Goal: Use online tool/utility: Use online tool/utility

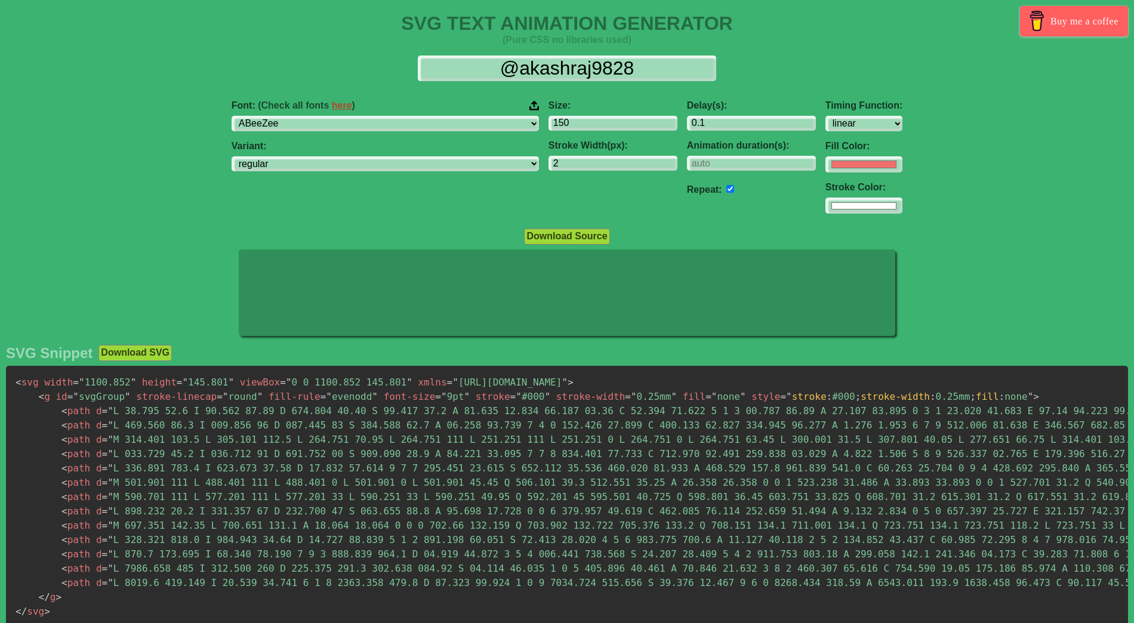
select select "linear"
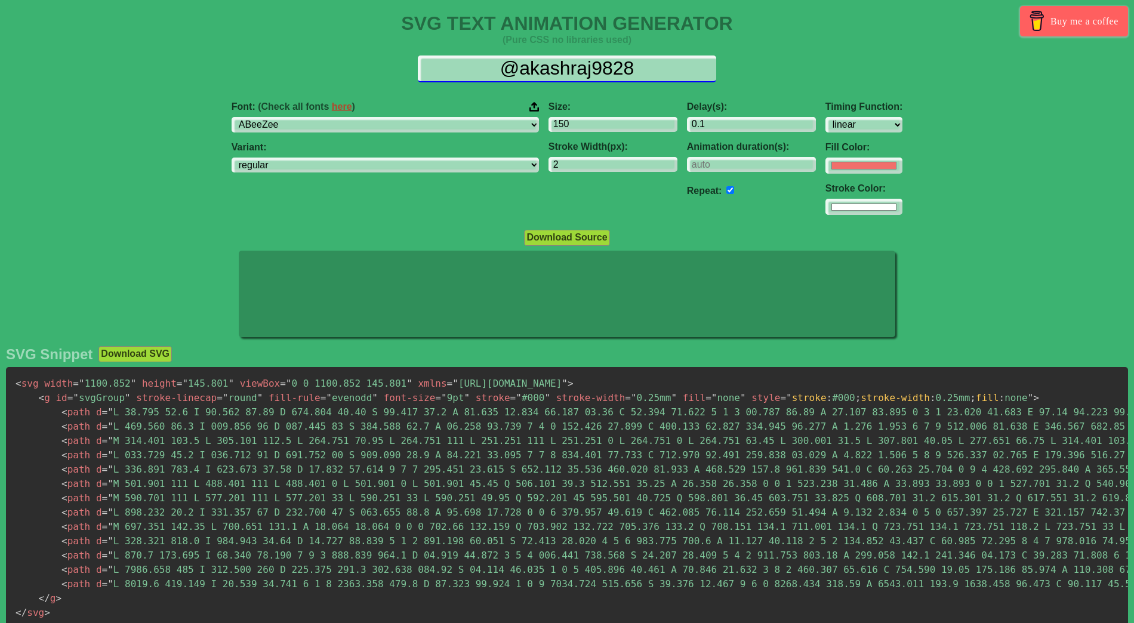
click at [542, 72] on input "@akashraj9828" at bounding box center [567, 68] width 298 height 27
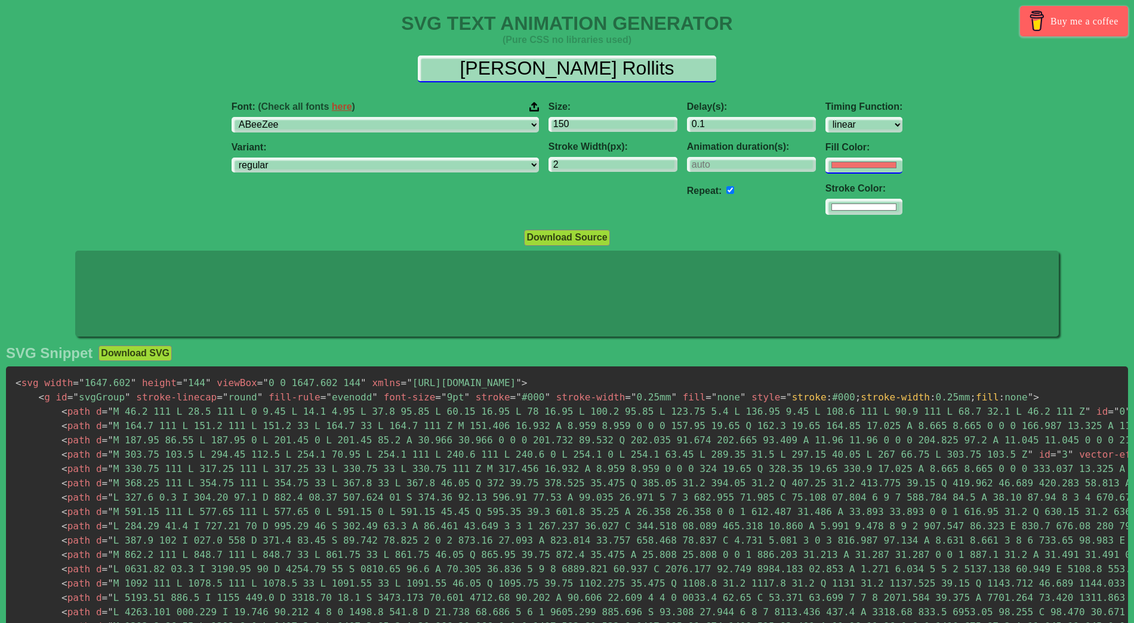
type input "[PERSON_NAME] Rollits"
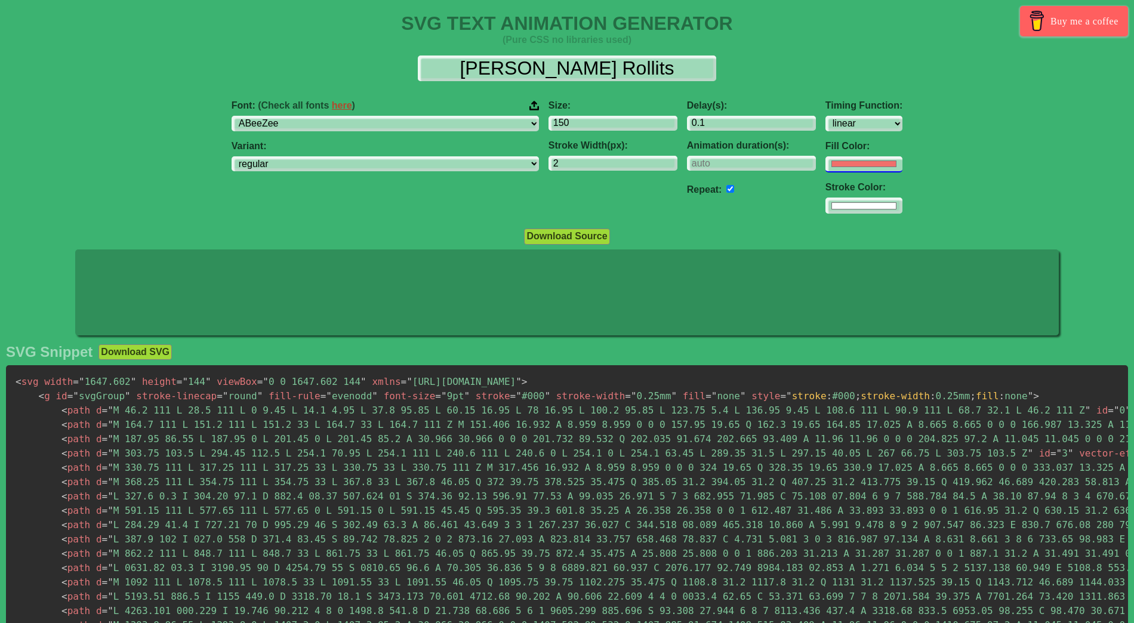
click at [825, 159] on input "#f16f6b" at bounding box center [863, 164] width 77 height 16
click at [825, 161] on input "#f16f6b" at bounding box center [863, 164] width 77 height 16
type input "#5dc4bb"
click at [865, 140] on div "Font: (Check all fonts here ) ABeeZee [PERSON_NAME] Display AR One Sans [PERSON…" at bounding box center [567, 157] width 1134 height 133
click at [825, 207] on input "#ffffff" at bounding box center [863, 206] width 77 height 16
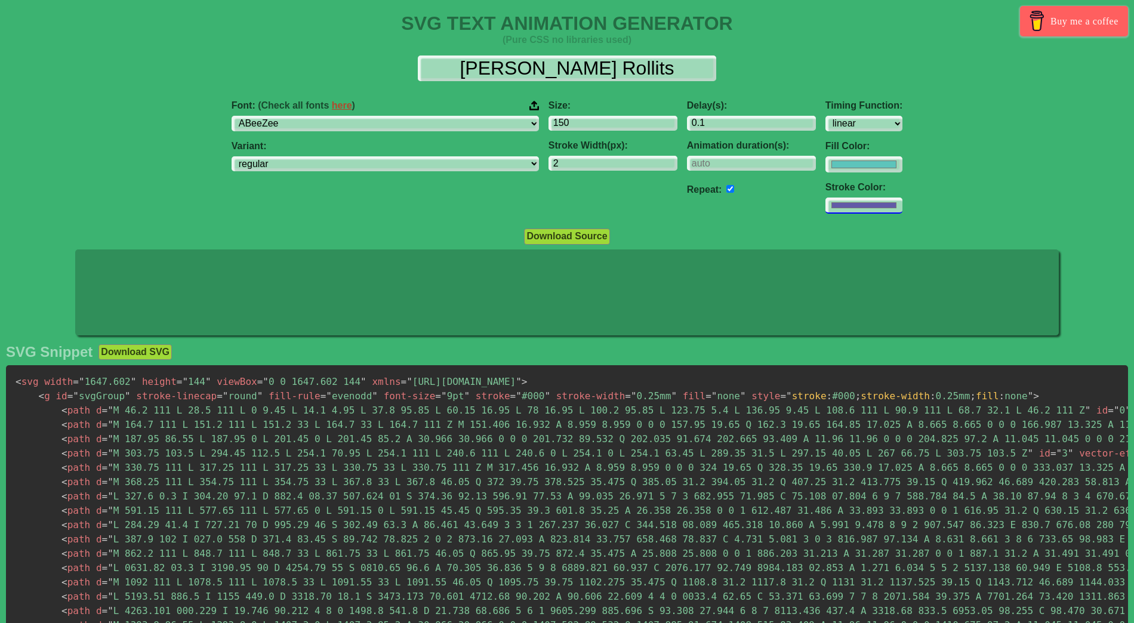
type input "#625aa7"
click at [863, 141] on div "Font: (Check all fonts here ) ABeeZee [PERSON_NAME] Display AR One Sans [PERSON…" at bounding box center [567, 157] width 1134 height 133
click at [413, 163] on select "regular italic" at bounding box center [385, 164] width 307 height 16
select select "italic"
click at [307, 156] on select "regular italic" at bounding box center [385, 164] width 307 height 16
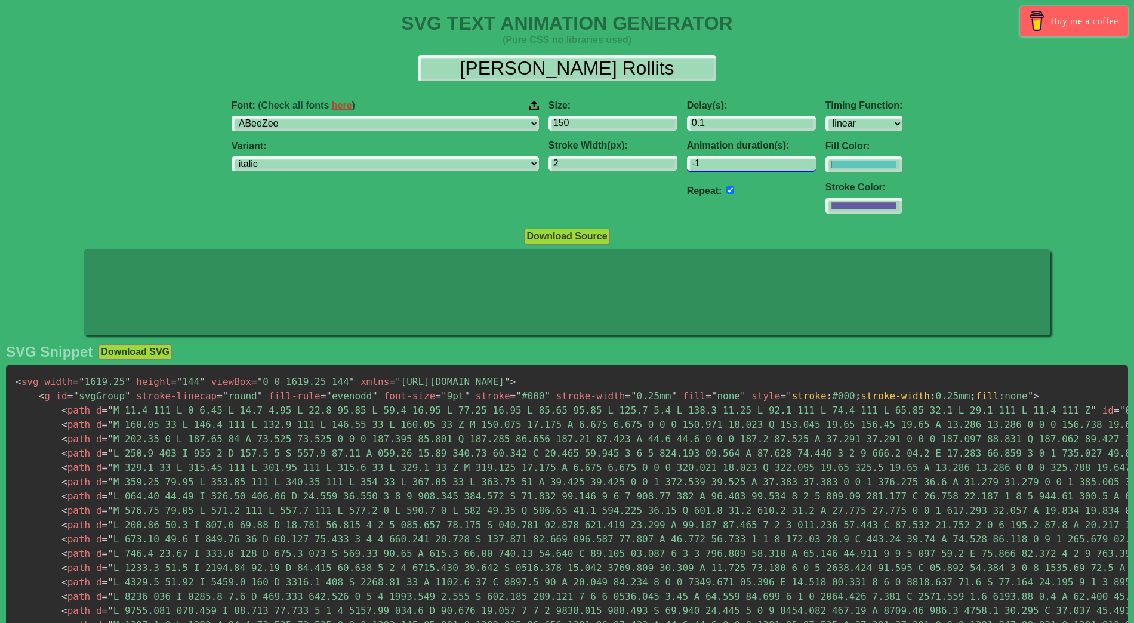
click at [732, 164] on input "-1" at bounding box center [751, 164] width 129 height 16
click at [733, 162] on input "0" at bounding box center [751, 164] width 129 height 16
click at [733, 162] on input "1" at bounding box center [751, 164] width 129 height 16
click at [733, 162] on input "2" at bounding box center [751, 164] width 129 height 16
click at [733, 162] on input "3" at bounding box center [751, 164] width 129 height 16
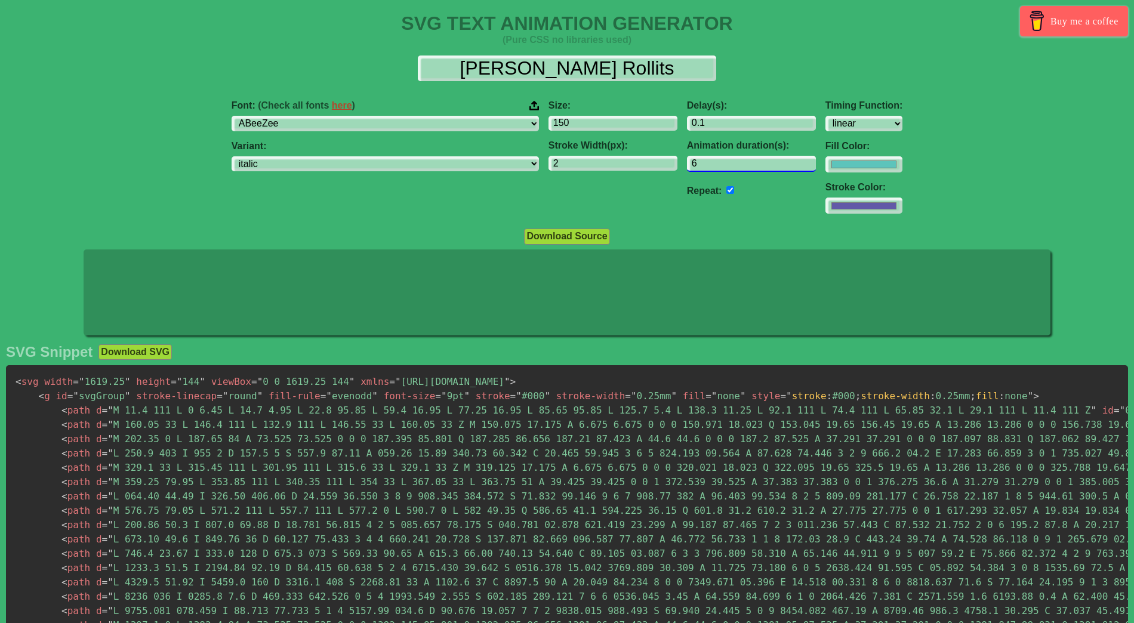
type input "6"
click at [733, 162] on input "6" at bounding box center [751, 164] width 129 height 16
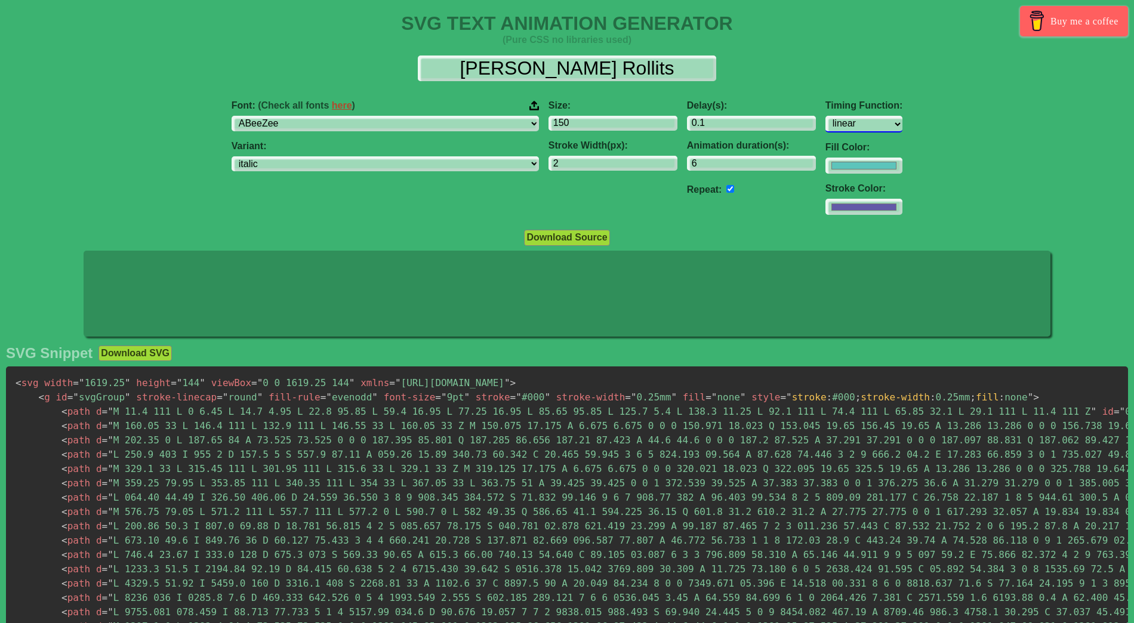
click at [825, 125] on select "ease ease-in ease-out ease-in-out linear step-start step-end" at bounding box center [863, 124] width 77 height 16
click at [825, 116] on select "ease ease-in ease-out ease-in-out linear step-start step-end" at bounding box center [863, 124] width 77 height 16
click at [825, 124] on select "ease ease-in ease-out ease-in-out linear step-start step-end" at bounding box center [863, 124] width 77 height 16
select select "ease-in"
click at [825, 116] on select "ease ease-in ease-out ease-in-out linear step-start step-end" at bounding box center [863, 124] width 77 height 16
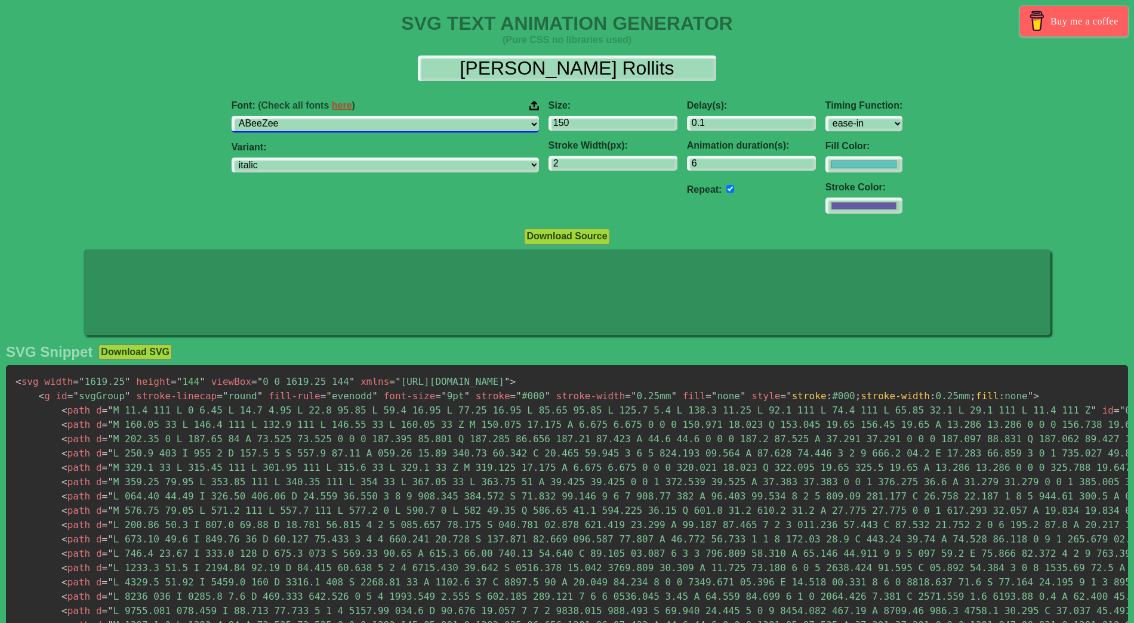
click at [451, 121] on select "ABeeZee [PERSON_NAME] Display AR One Sans [PERSON_NAME] Libre Aboreto Abril Fat…" at bounding box center [385, 124] width 307 height 16
click at [726, 188] on input "checkbox" at bounding box center [730, 189] width 8 height 8
checkbox input "false"
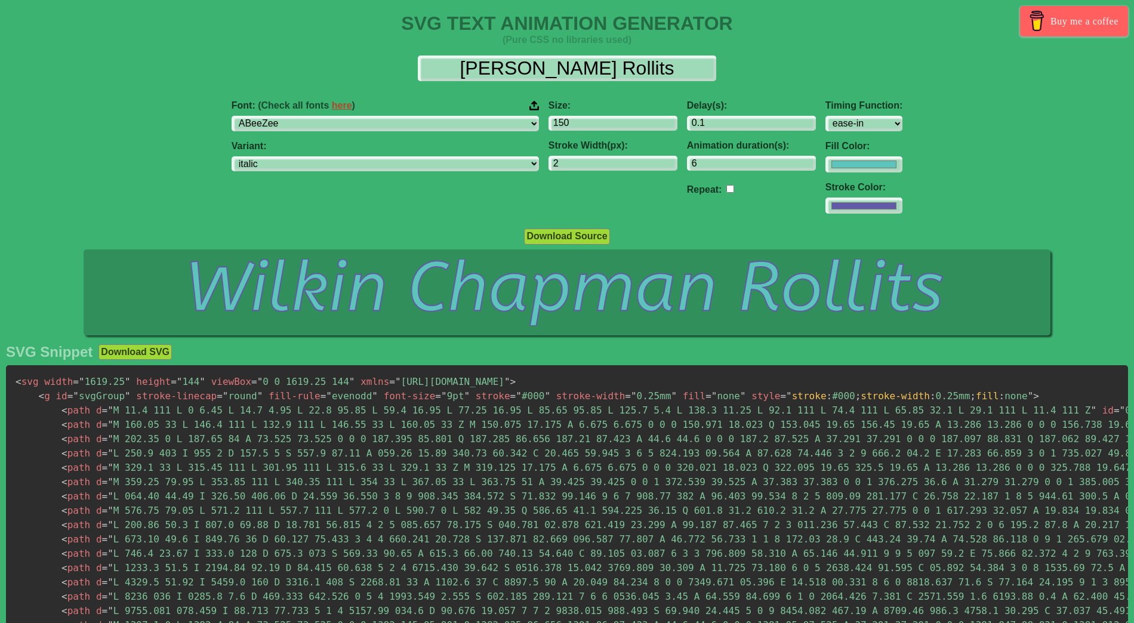
click at [679, 294] on icon at bounding box center [567, 292] width 966 height 86
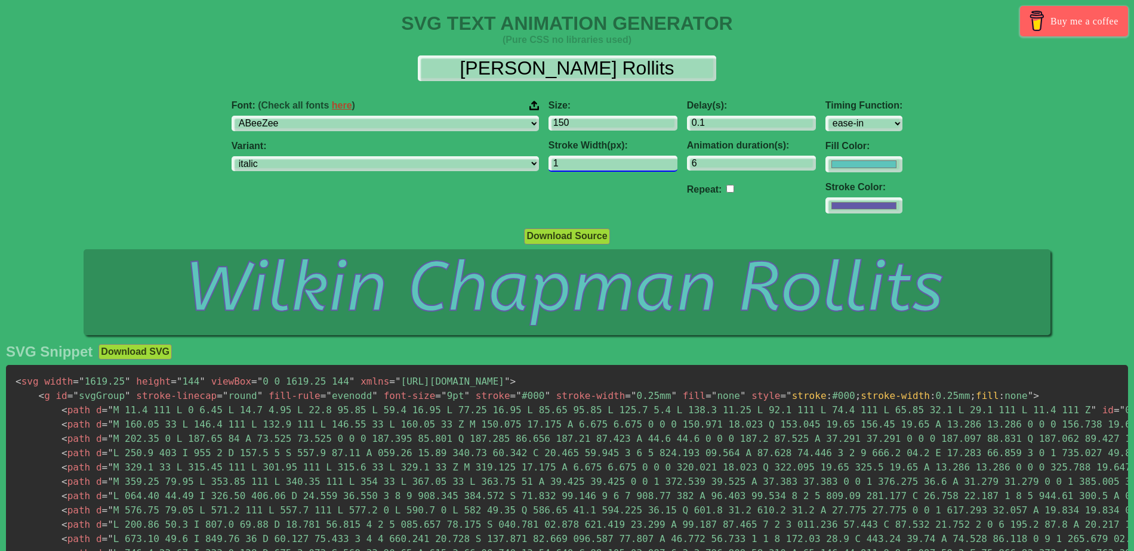
type input "1"
click at [596, 167] on input "1" at bounding box center [612, 164] width 129 height 16
click at [726, 189] on input "checkbox" at bounding box center [730, 189] width 8 height 8
checkbox input "true"
